Goal: Task Accomplishment & Management: Use online tool/utility

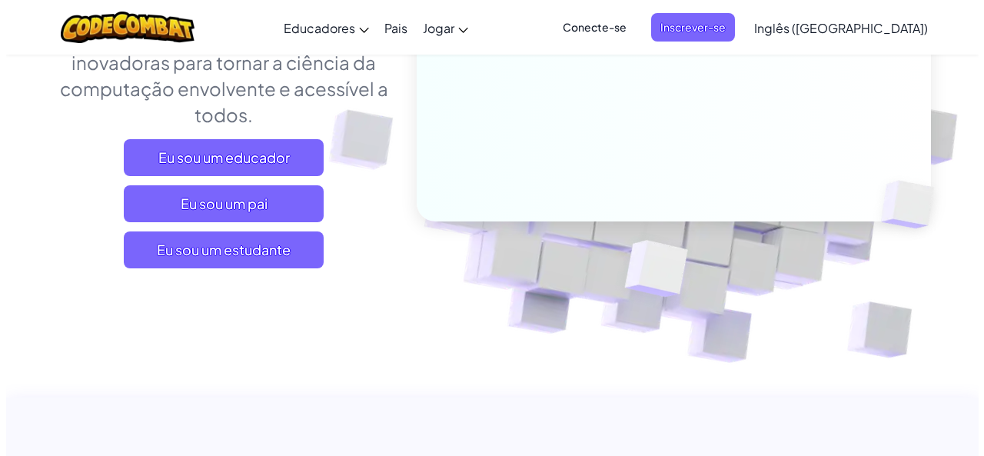
scroll to position [316, 0]
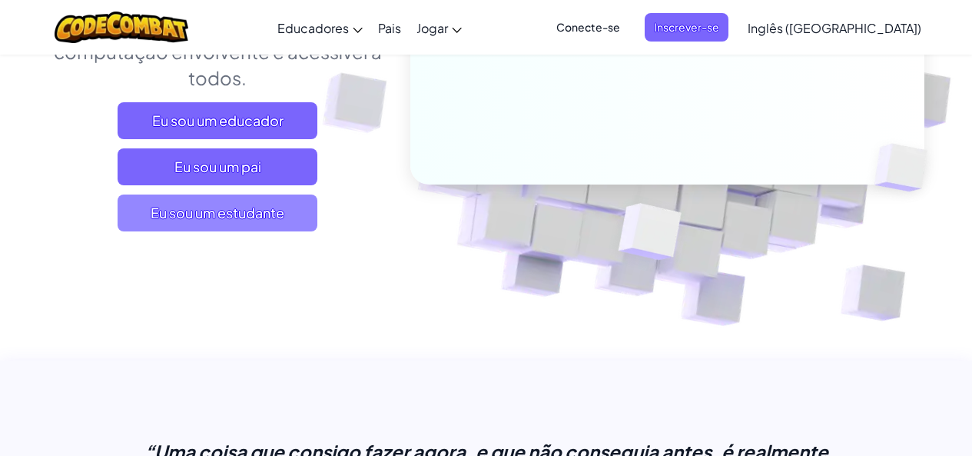
click at [222, 208] on font "Eu sou um estudante" at bounding box center [218, 213] width 134 height 18
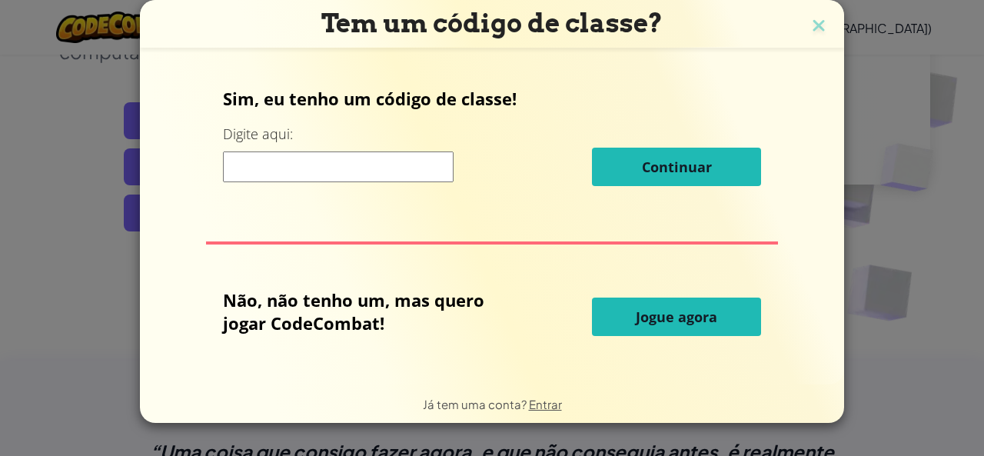
click at [716, 321] on font "Jogue agora" at bounding box center [676, 316] width 81 height 18
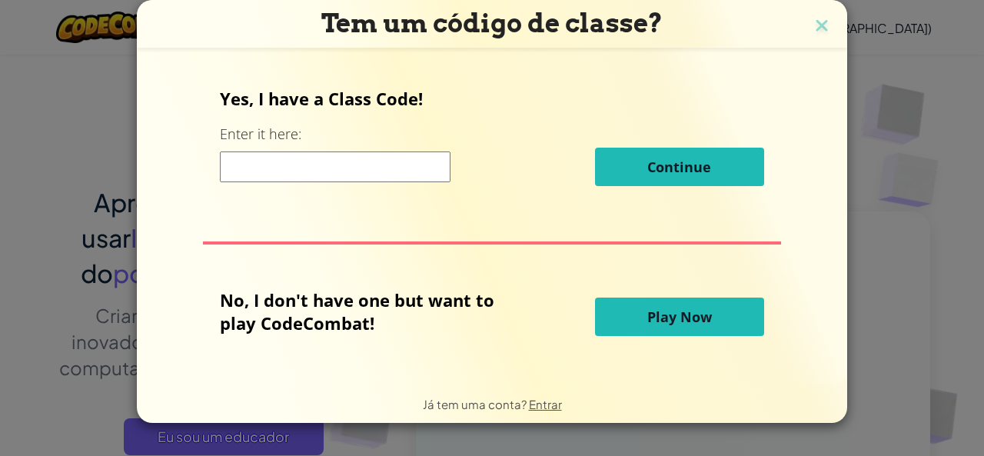
click at [715, 320] on button "Play Now" at bounding box center [679, 316] width 169 height 38
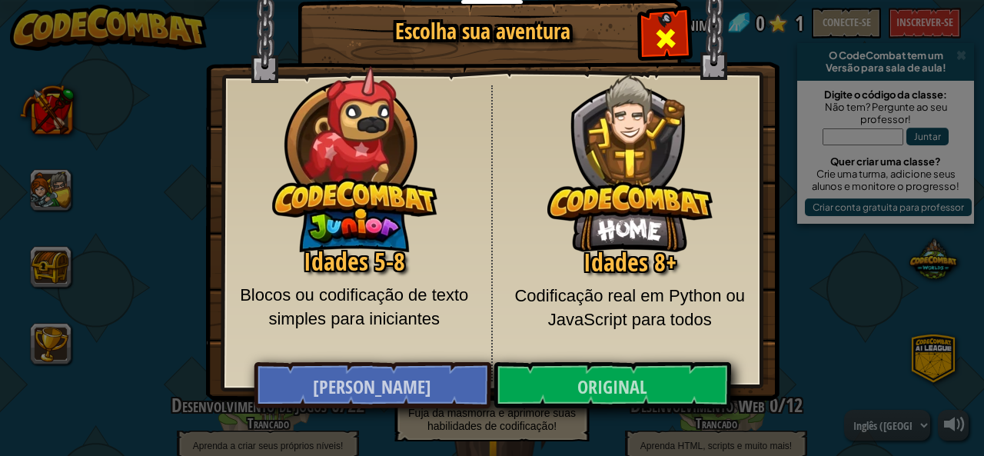
click at [654, 31] on span "Fechar modal" at bounding box center [665, 38] width 25 height 25
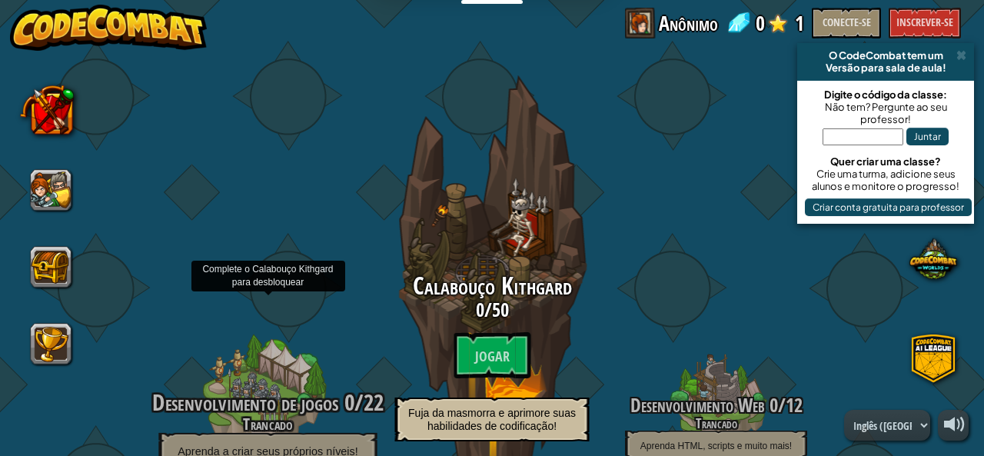
click at [289, 383] on div at bounding box center [267, 419] width 146 height 292
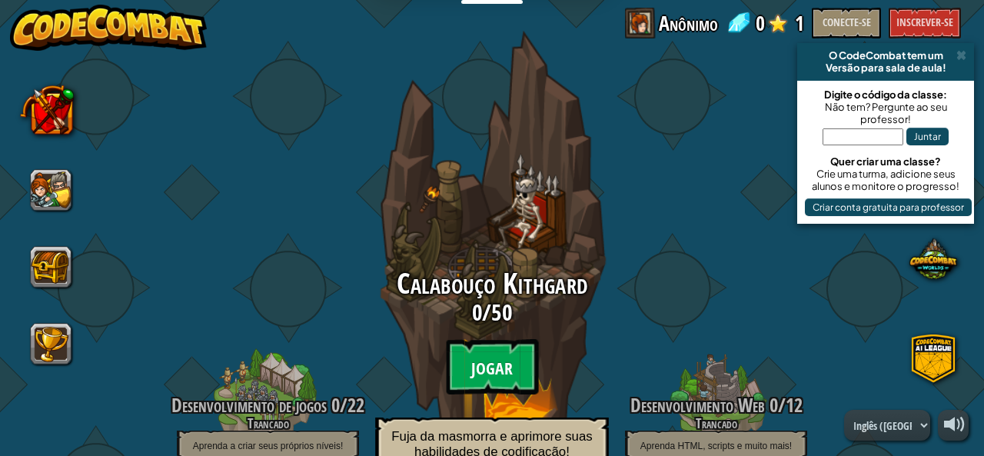
click at [495, 361] on font "Jogar" at bounding box center [492, 368] width 42 height 23
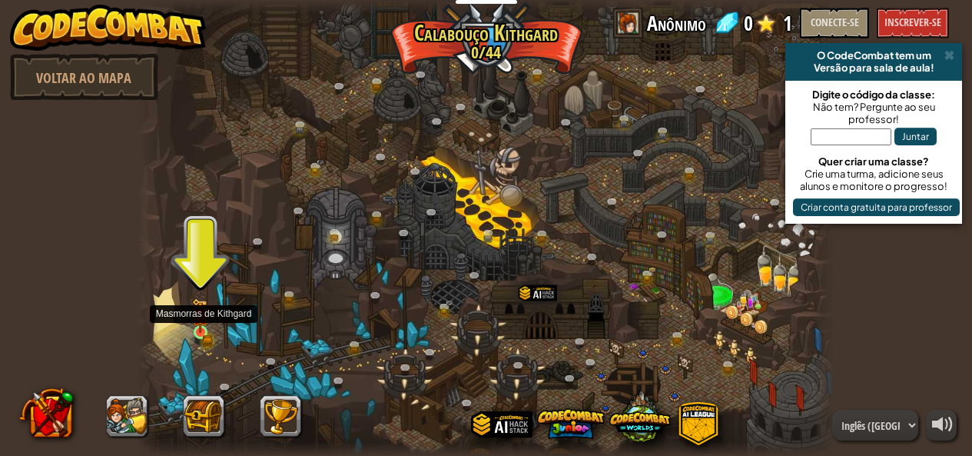
click at [204, 319] on img at bounding box center [200, 315] width 9 height 9
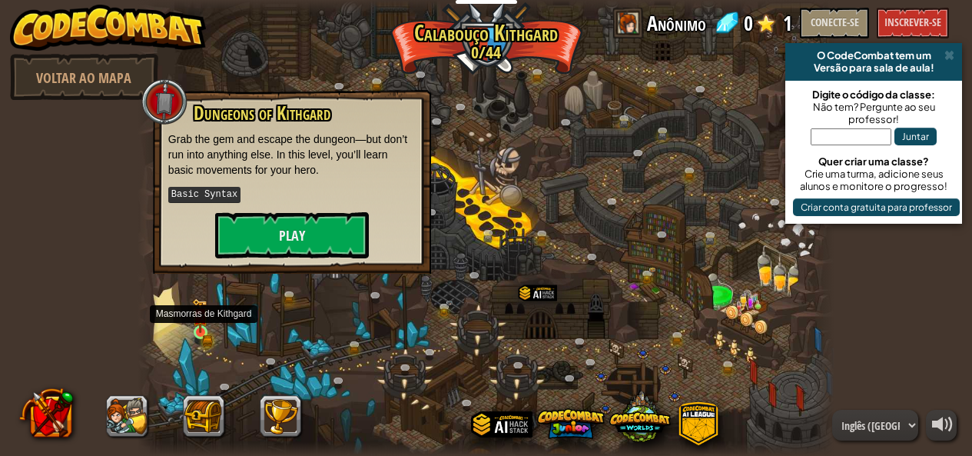
click at [204, 318] on img at bounding box center [200, 315] width 9 height 9
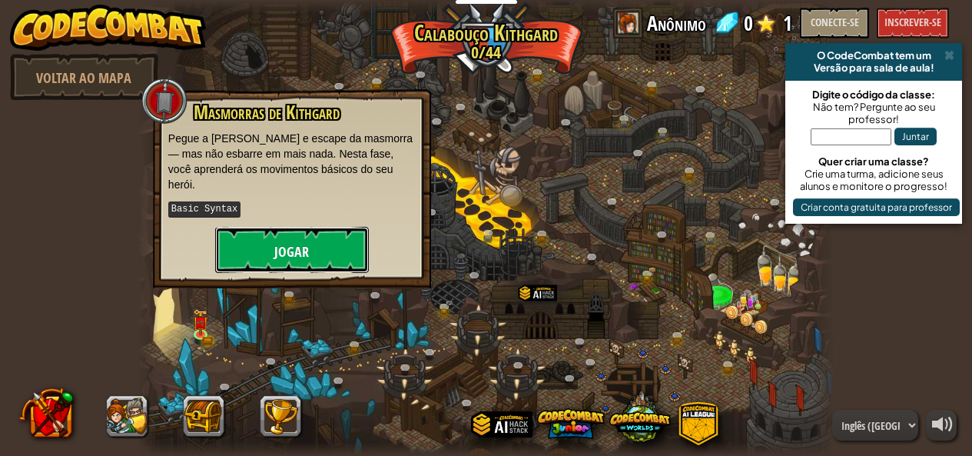
click at [303, 242] on font "Jogar" at bounding box center [291, 251] width 35 height 19
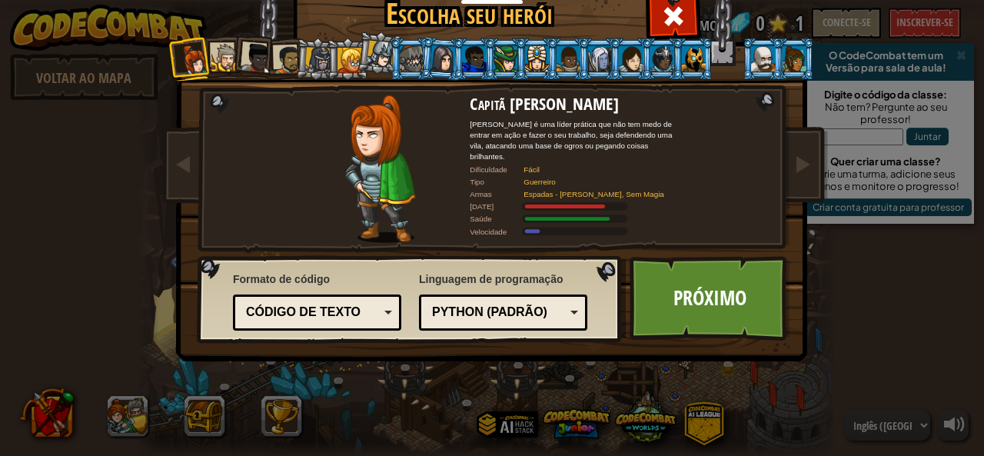
click at [503, 307] on font "Python (padrão)" at bounding box center [489, 311] width 115 height 13
click at [723, 294] on font "Próximo" at bounding box center [709, 298] width 73 height 28
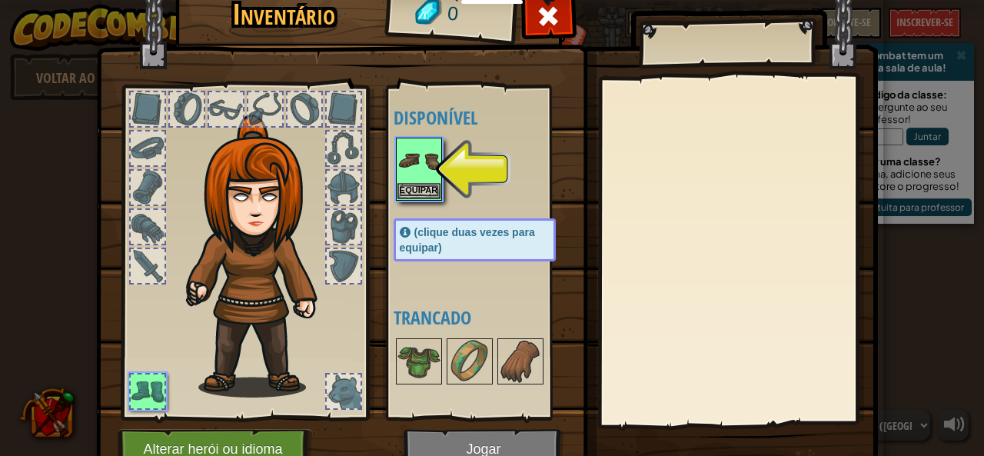
click at [487, 172] on div at bounding box center [490, 169] width 193 height 68
click at [424, 174] on img at bounding box center [418, 160] width 43 height 43
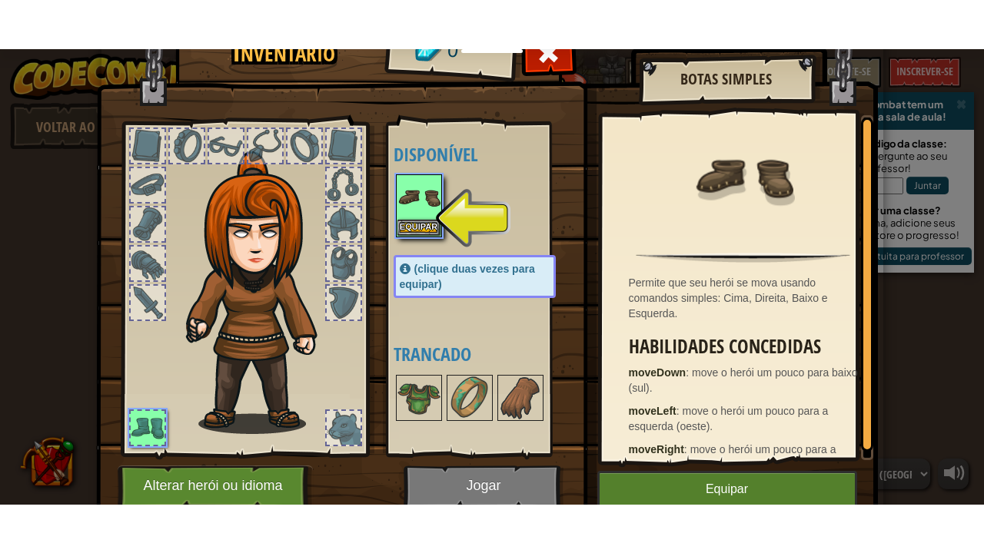
scroll to position [19, 0]
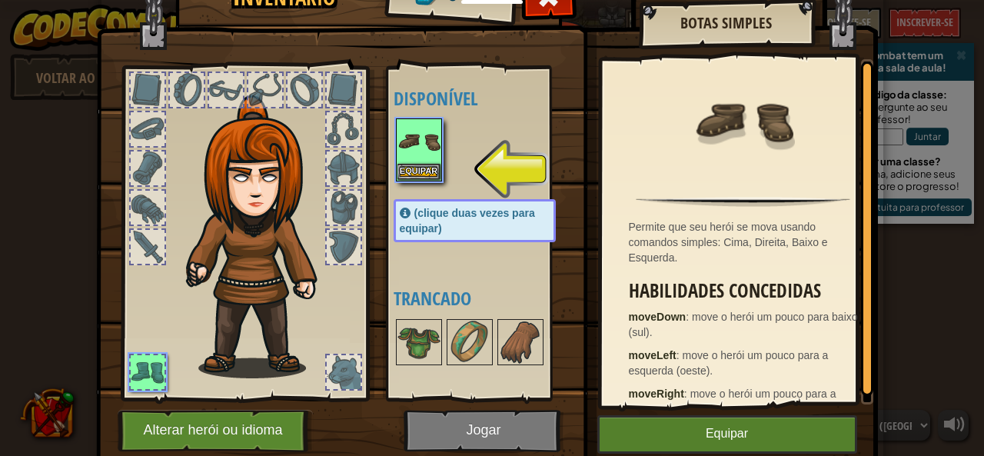
drag, startPoint x: 976, startPoint y: 68, endPoint x: 942, endPoint y: 194, distance: 130.7
click at [942, 194] on div "Inventário 0 Disponível Equipar (clique duas vezes para equipar) Trancado Botas…" at bounding box center [492, 228] width 984 height 456
click at [480, 2] on html "Educadores Criar conta gratuita Soluções Escolares e Distritais Visualização do…" at bounding box center [492, 1] width 984 height 2
click at [489, 446] on img at bounding box center [487, 188] width 782 height 558
drag, startPoint x: 489, startPoint y: 446, endPoint x: 519, endPoint y: 363, distance: 88.3
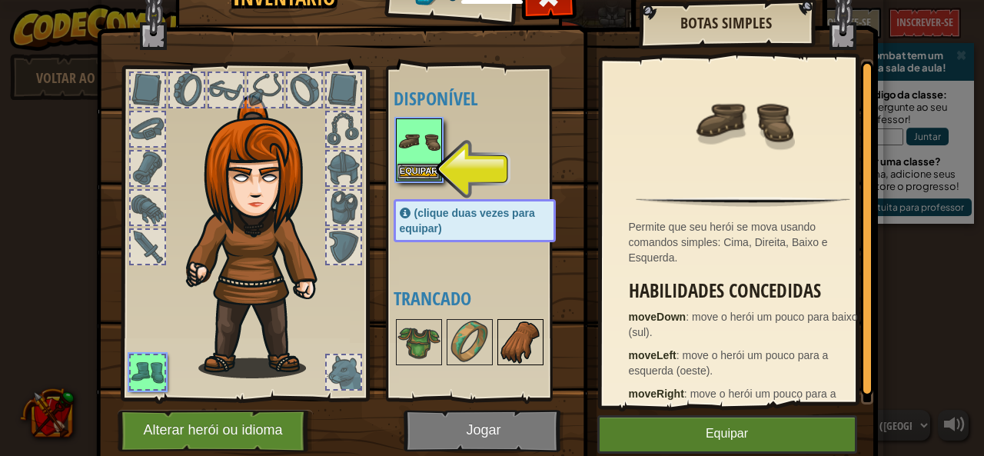
click at [490, 446] on img at bounding box center [487, 188] width 782 height 558
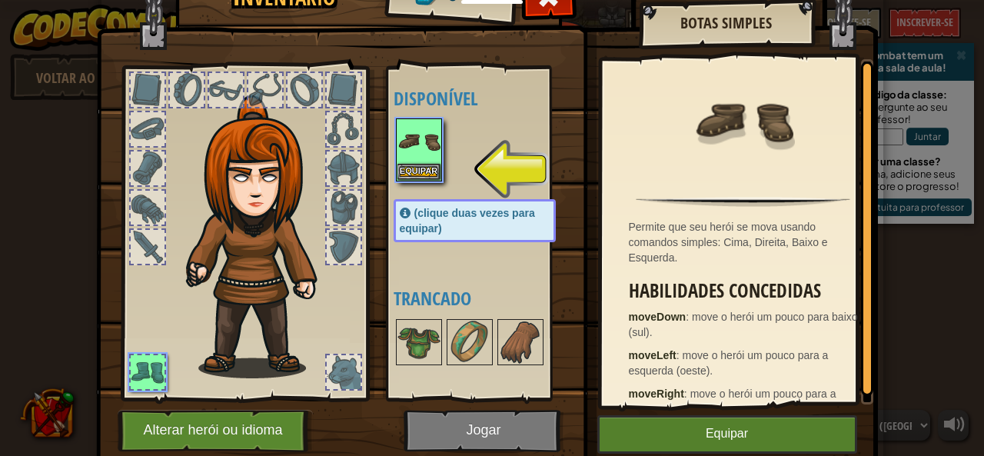
click at [460, 215] on font "(clique duas vezes para equipar)" at bounding box center [467, 221] width 135 height 28
click at [417, 136] on img at bounding box center [418, 141] width 43 height 43
click at [417, 2] on body "Educadores Criar conta gratuita Soluções Escolares e Distritais Visualização do…" at bounding box center [492, 1] width 984 height 2
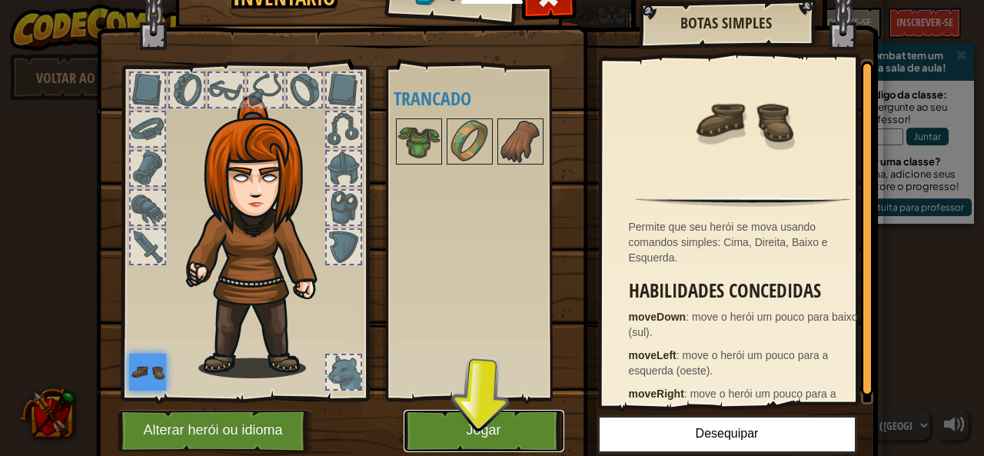
click at [464, 415] on button "Jogar" at bounding box center [484, 431] width 161 height 42
drag, startPoint x: 464, startPoint y: 415, endPoint x: 464, endPoint y: 482, distance: 66.9
click at [464, 2] on html "Educadores Criar conta gratuita Soluções Escolares e Distritais Visualização do…" at bounding box center [492, 1] width 984 height 2
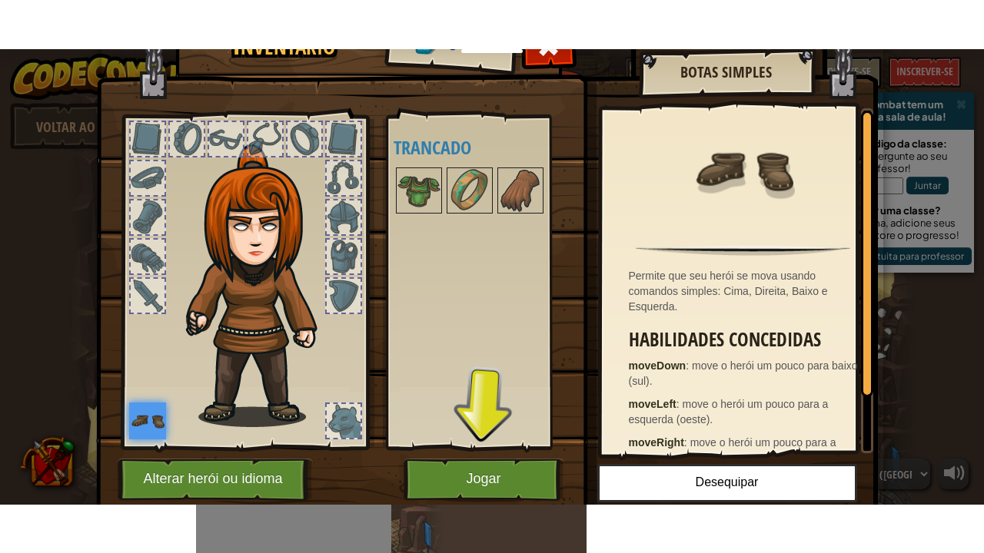
scroll to position [0, 0]
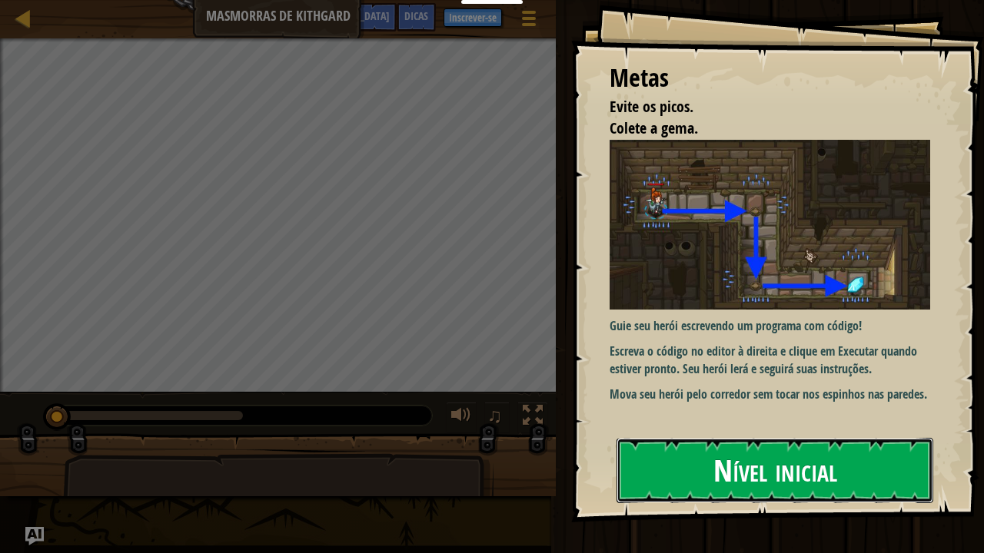
click at [739, 455] on font "Nível inicial" at bounding box center [775, 471] width 124 height 42
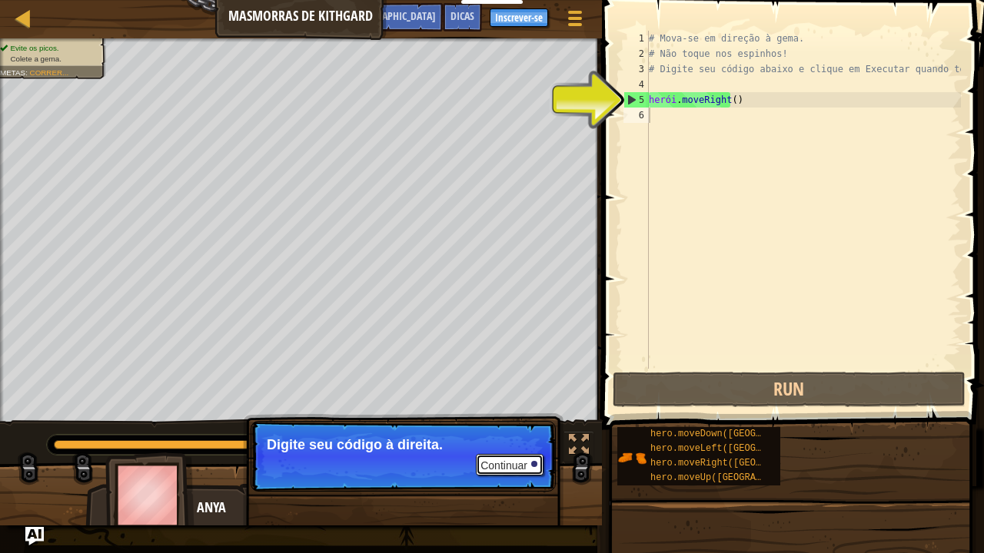
click at [526, 455] on font "Continuar" at bounding box center [503, 466] width 47 height 12
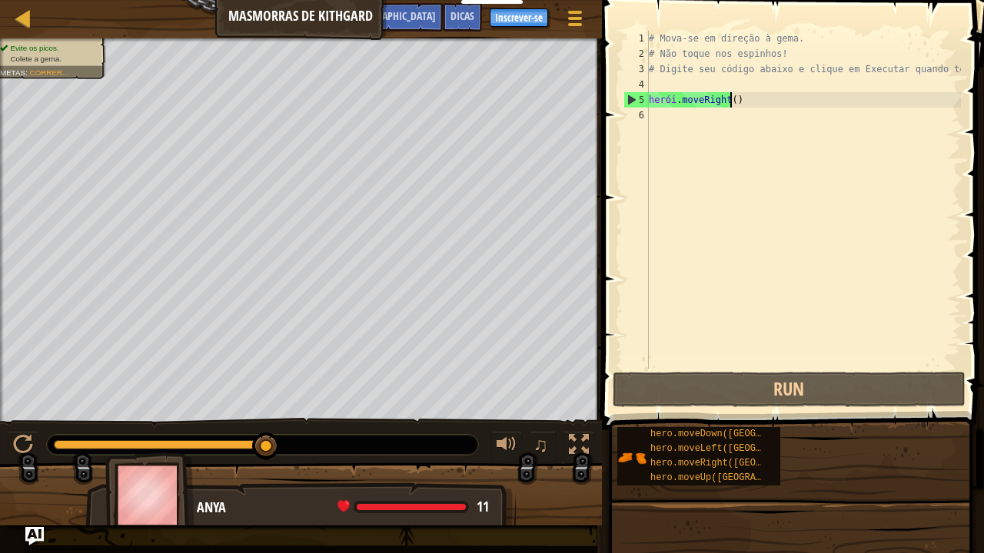
click at [743, 96] on div "# Mova-se em direção à gema. # Não toque nos espinhos! # Digite seu código abai…" at bounding box center [803, 215] width 315 height 369
type textarea "hero.moveRight()"
click at [743, 100] on div "# Mova-se em direção à gema. # Não toque nos espinhos! # Digite seu código abai…" at bounding box center [803, 215] width 315 height 369
click at [743, 102] on div "# Mova-se em direção à gema. # Não toque nos espinhos! # Digite seu código abai…" at bounding box center [803, 215] width 315 height 369
click at [743, 103] on div "# Mova-se em direção à gema. # Não toque nos espinhos! # Digite seu código abai…" at bounding box center [803, 200] width 315 height 338
